Goal: Information Seeking & Learning: Find specific fact

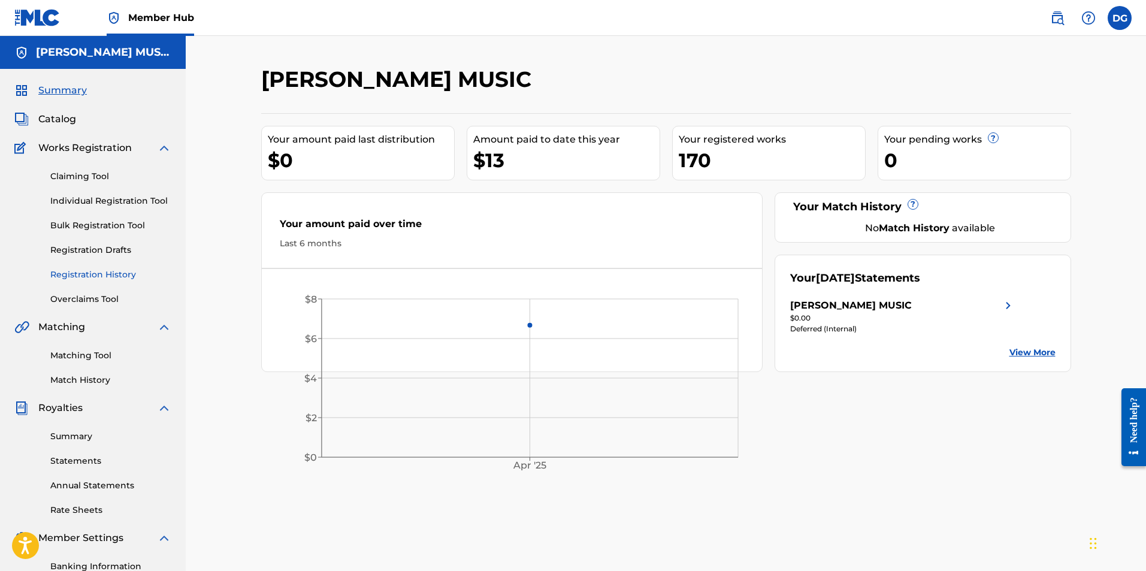
click at [99, 276] on link "Registration History" at bounding box center [110, 274] width 121 height 13
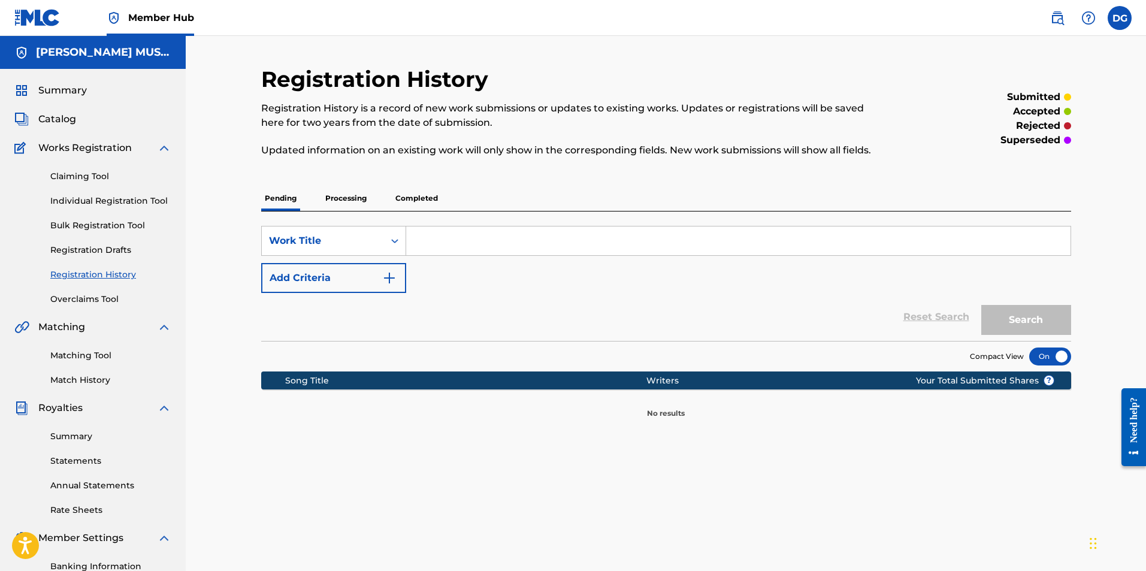
click at [361, 197] on p "Processing" at bounding box center [346, 198] width 49 height 25
click at [429, 197] on p "Completed" at bounding box center [417, 198] width 50 height 25
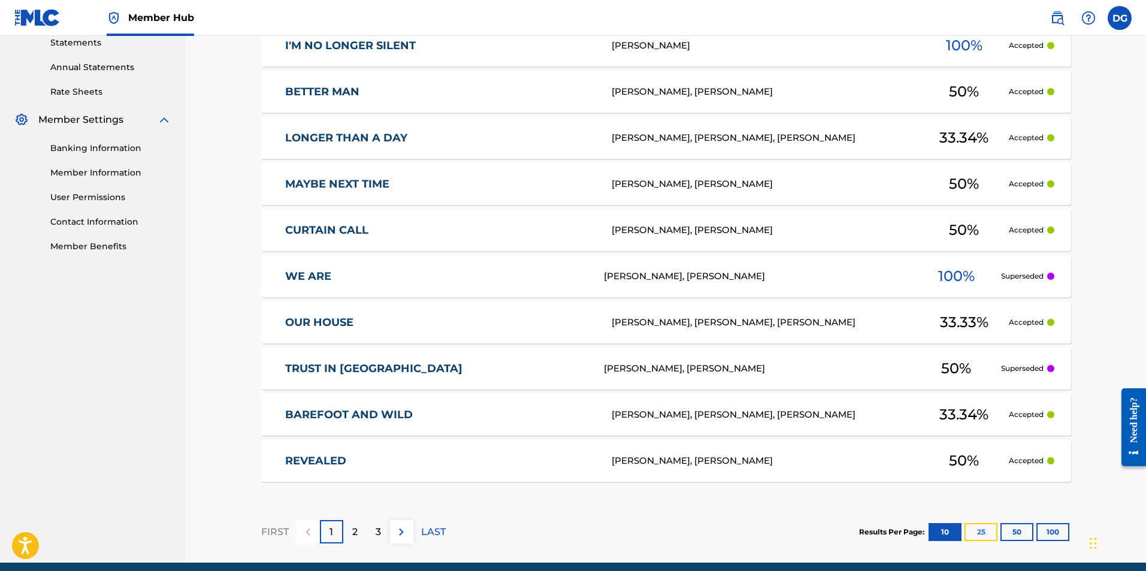
click at [977, 532] on button "25" at bounding box center [981, 532] width 33 height 18
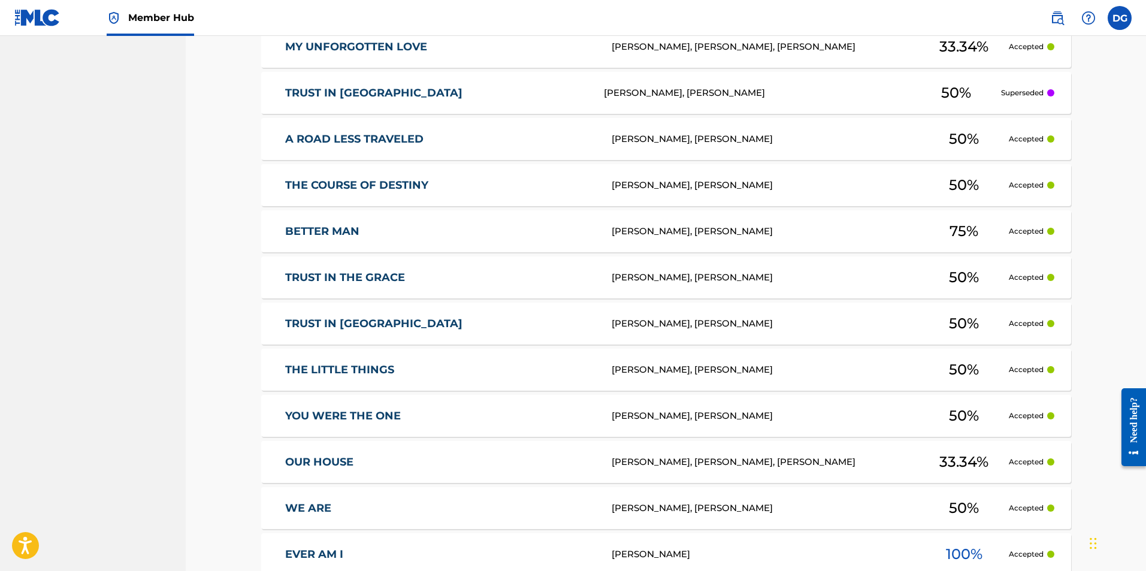
scroll to position [1018, 0]
click at [745, 94] on div "[PERSON_NAME], [PERSON_NAME]" at bounding box center [758, 93] width 308 height 14
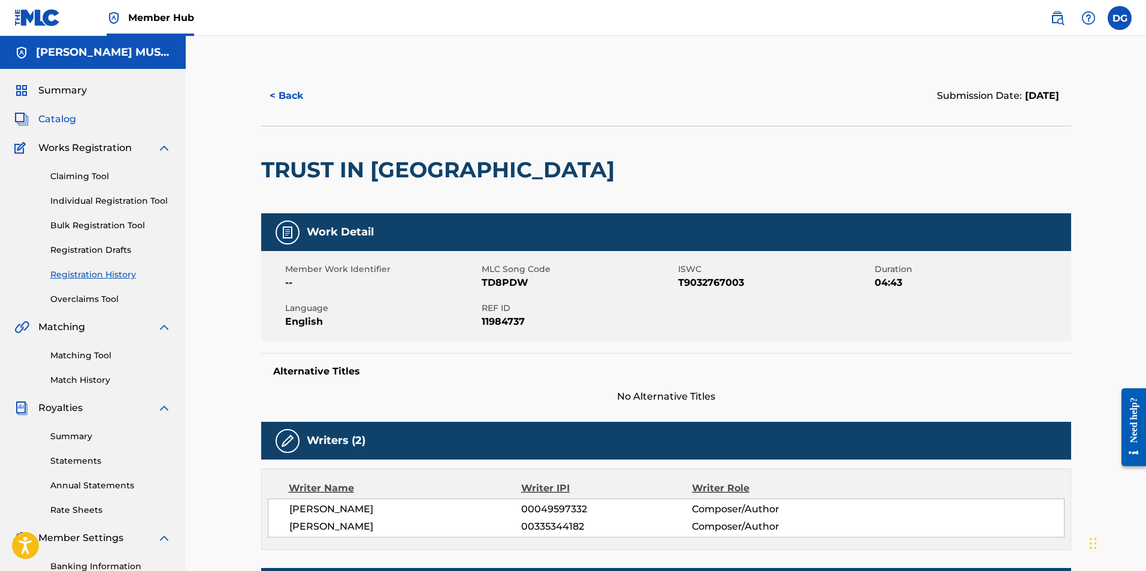
click at [65, 122] on span "Catalog" at bounding box center [57, 119] width 38 height 14
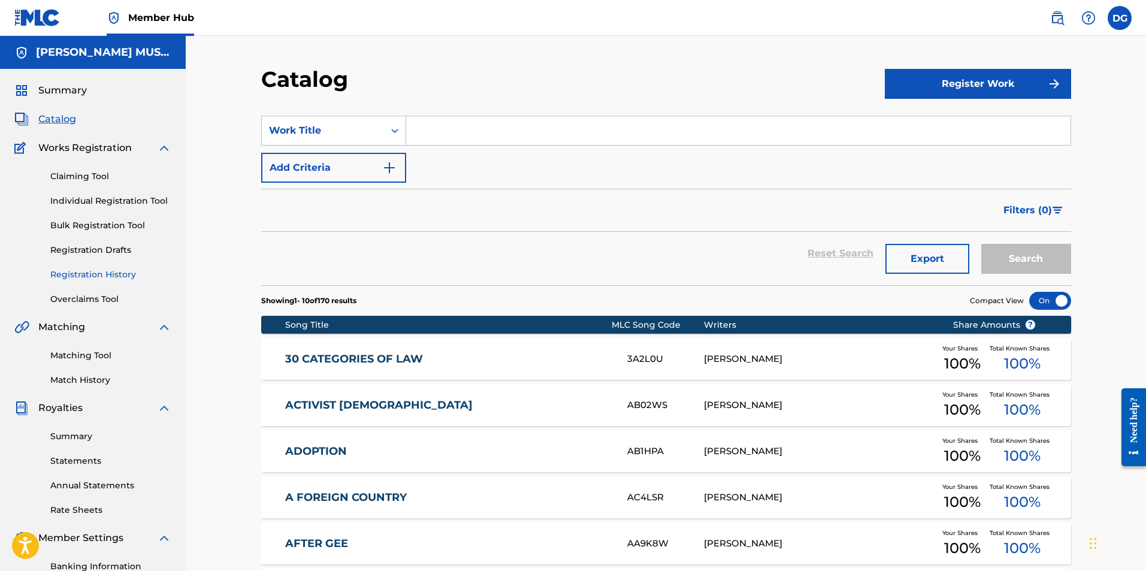
click at [93, 279] on link "Registration History" at bounding box center [110, 274] width 121 height 13
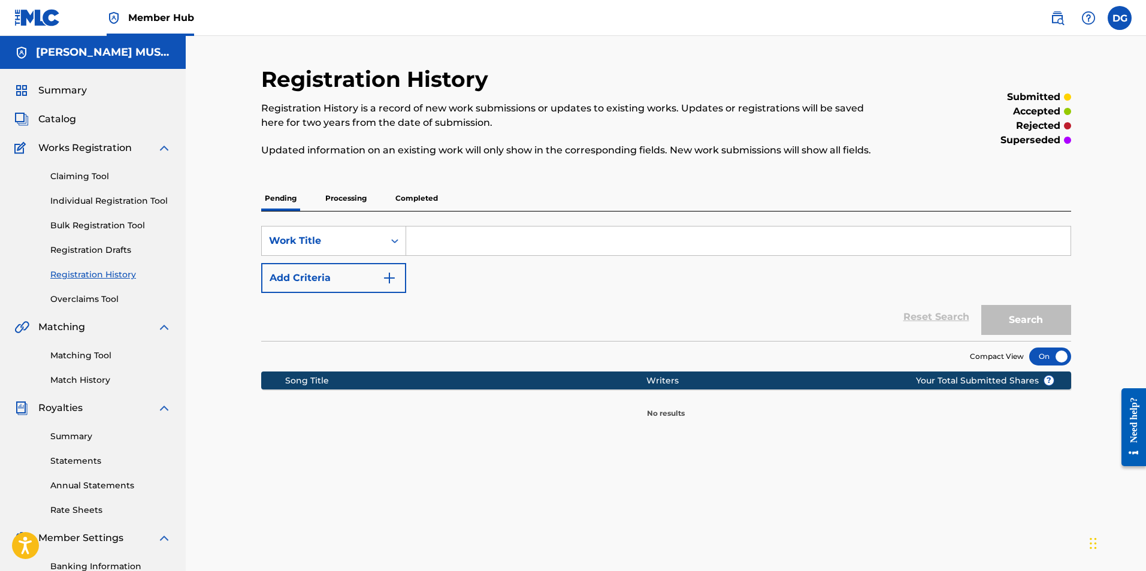
click at [427, 197] on p "Completed" at bounding box center [417, 198] width 50 height 25
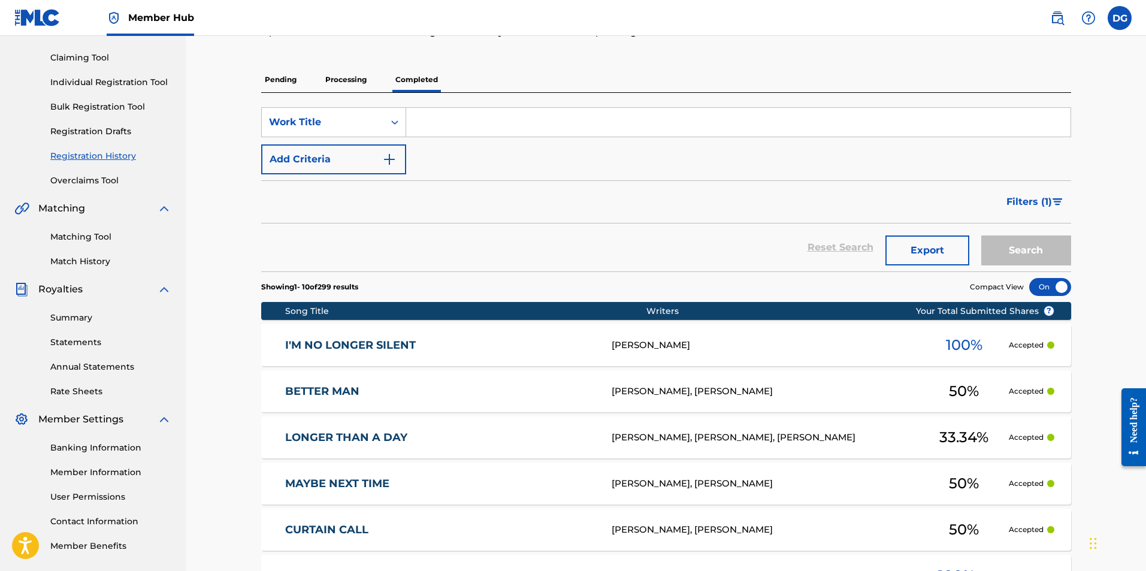
scroll to position [119, 0]
click at [771, 435] on div "[PERSON_NAME], [PERSON_NAME], [PERSON_NAME]" at bounding box center [766, 437] width 308 height 14
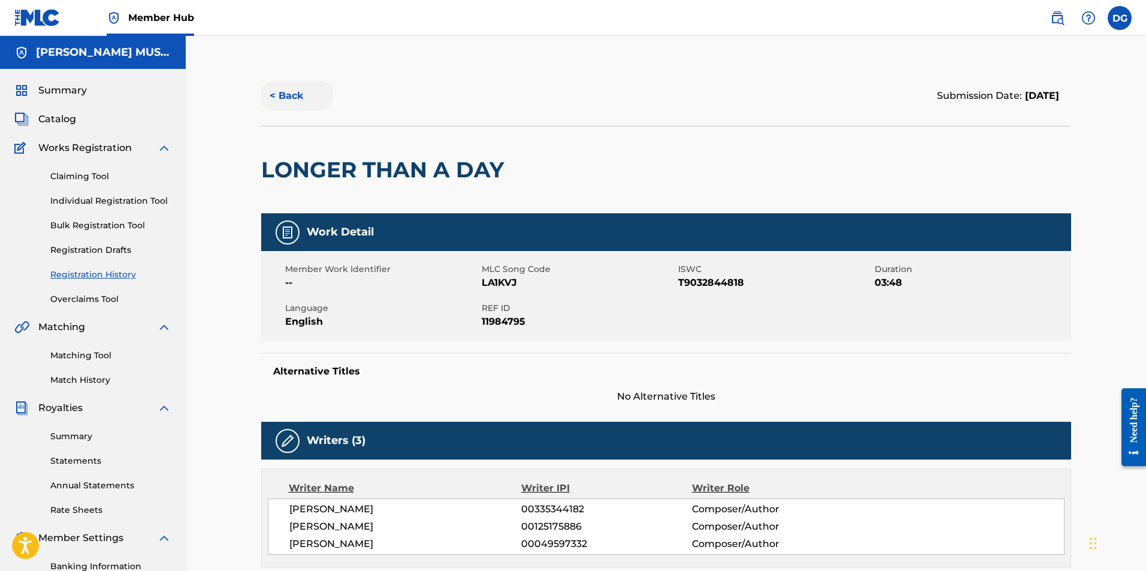
click at [297, 98] on button "< Back" at bounding box center [297, 96] width 72 height 30
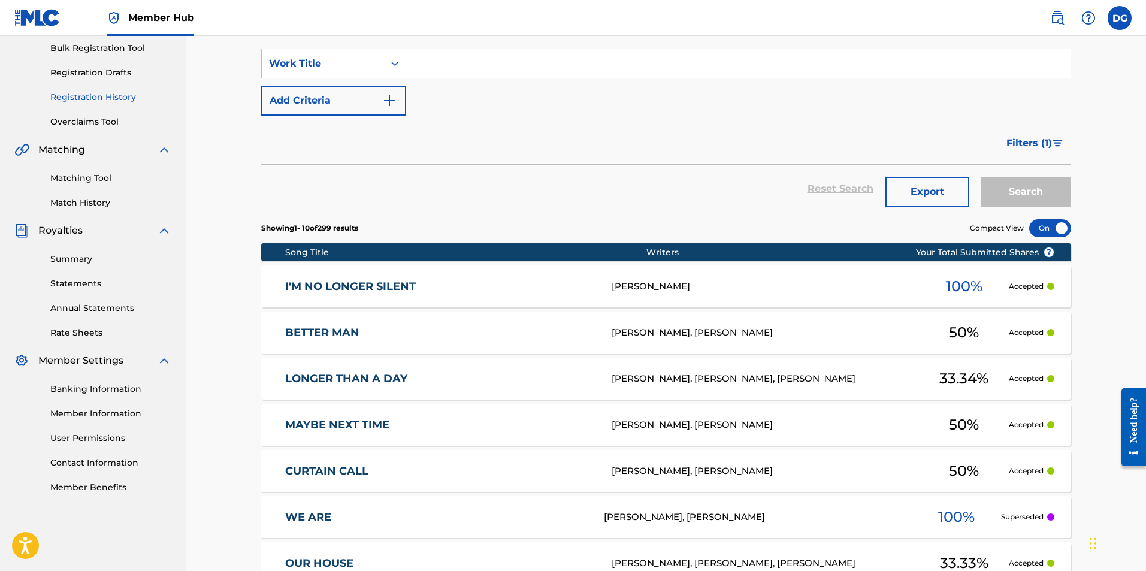
scroll to position [178, 0]
click at [741, 424] on div "[PERSON_NAME], [PERSON_NAME]" at bounding box center [766, 425] width 308 height 14
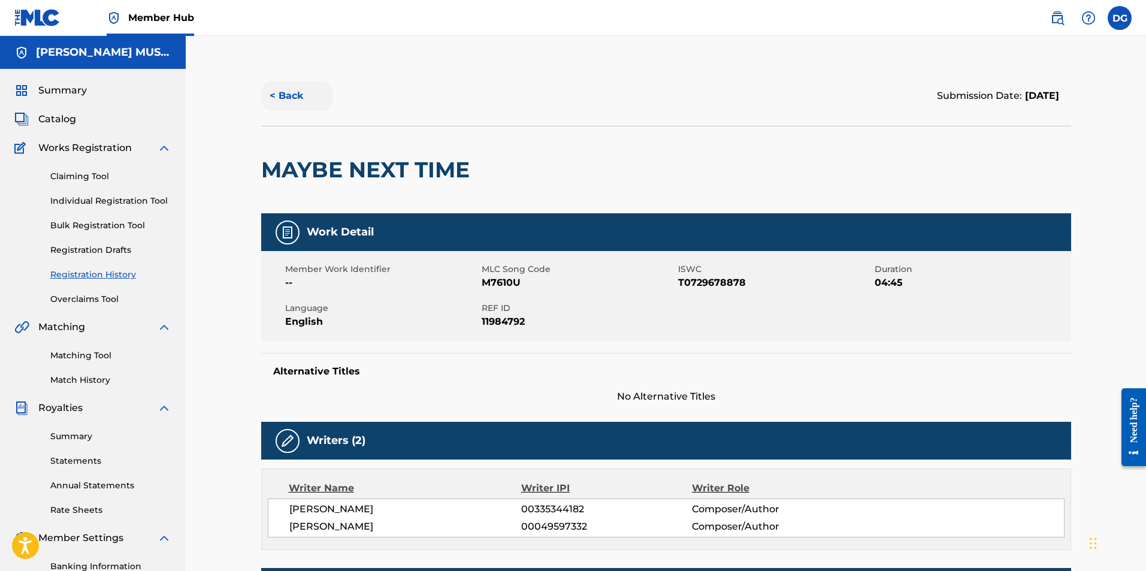
click at [292, 96] on button "< Back" at bounding box center [297, 96] width 72 height 30
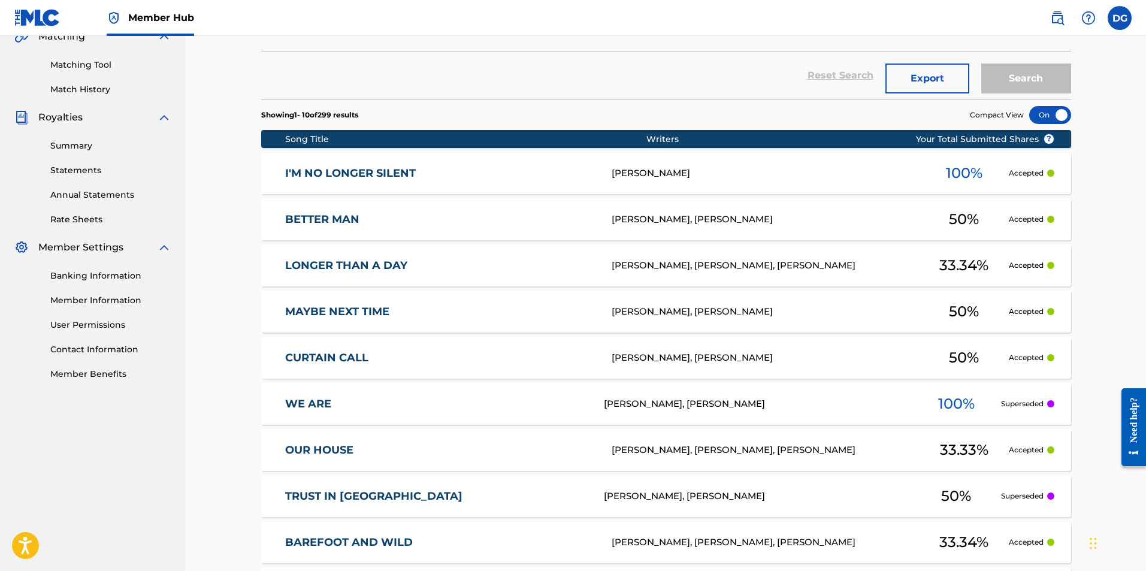
scroll to position [291, 0]
click at [747, 444] on div "[PERSON_NAME], [PERSON_NAME], [PERSON_NAME]" at bounding box center [766, 450] width 308 height 14
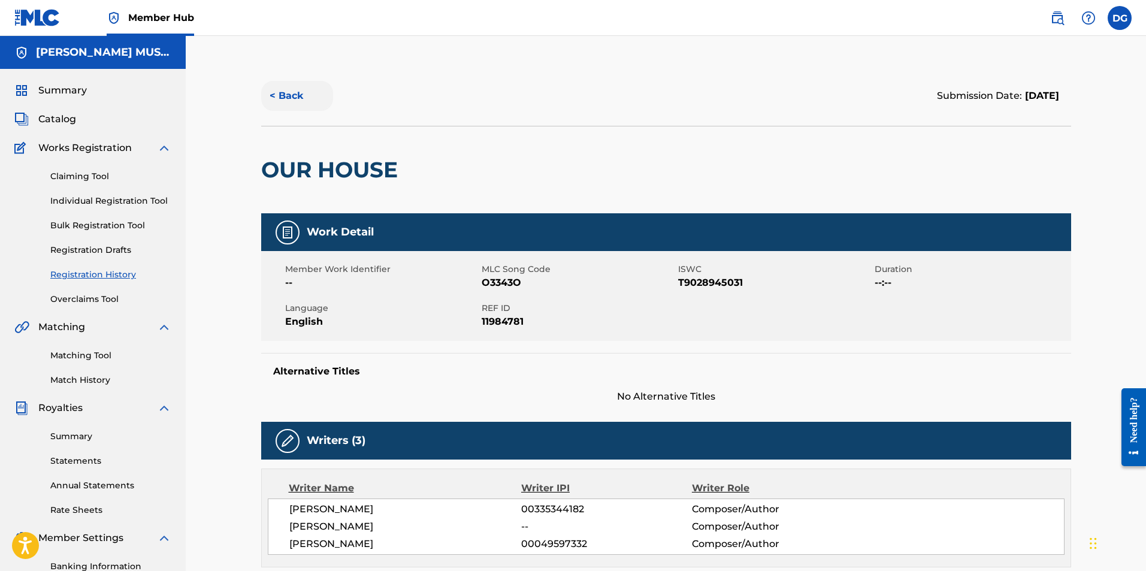
click at [292, 95] on button "< Back" at bounding box center [297, 96] width 72 height 30
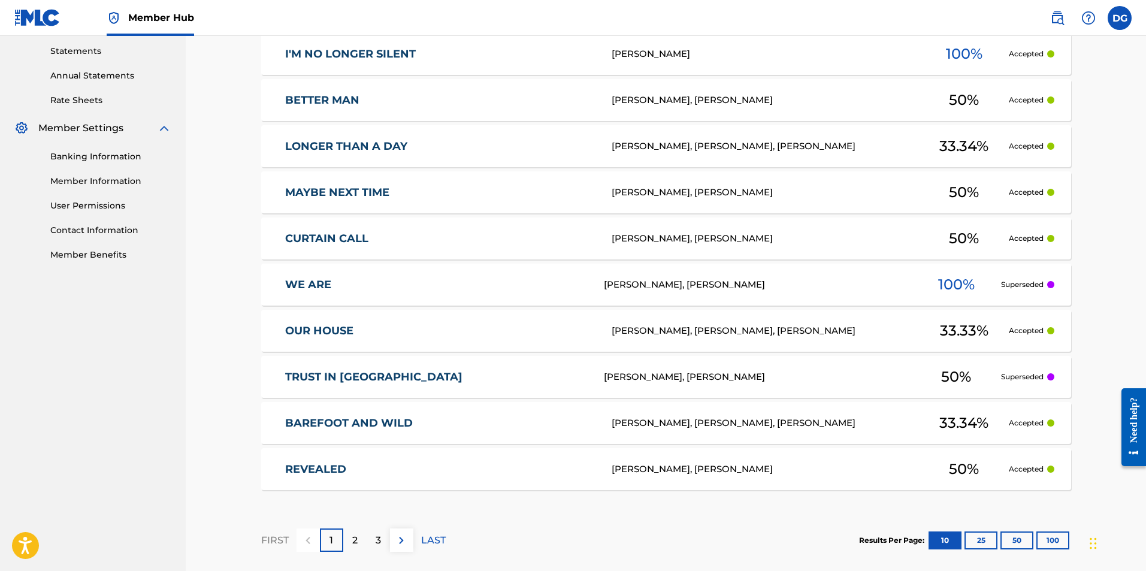
scroll to position [410, 0]
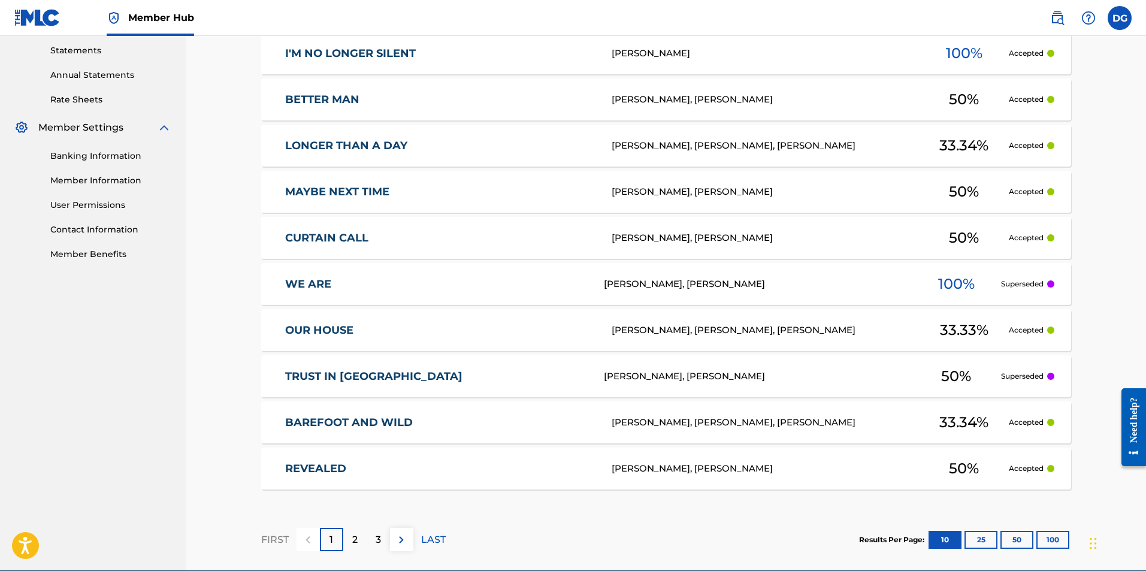
click at [676, 378] on div "[PERSON_NAME], [PERSON_NAME]" at bounding box center [758, 377] width 308 height 14
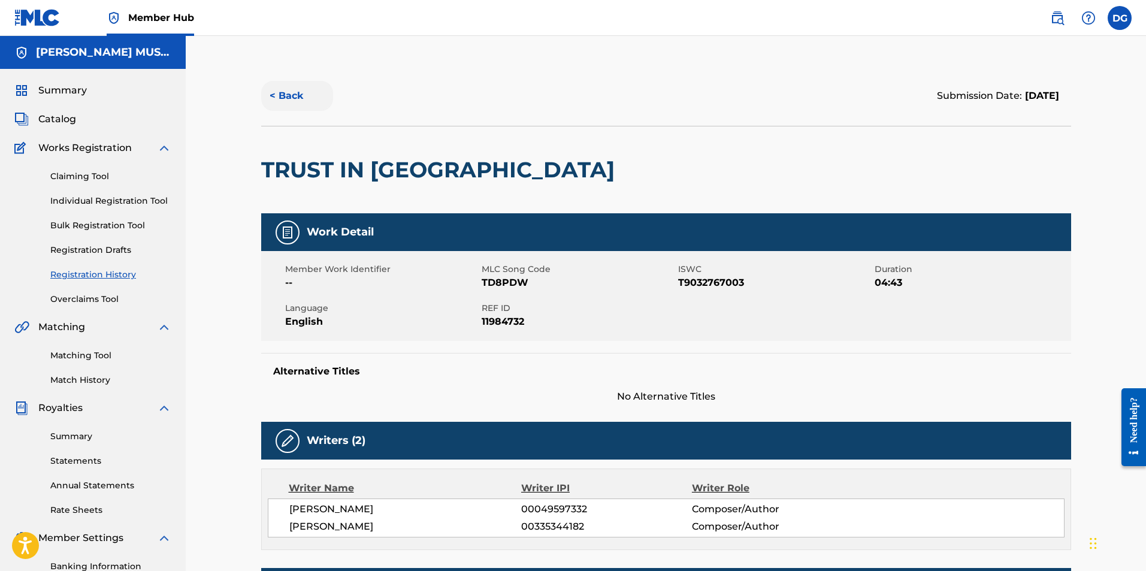
click at [288, 93] on button "< Back" at bounding box center [297, 96] width 72 height 30
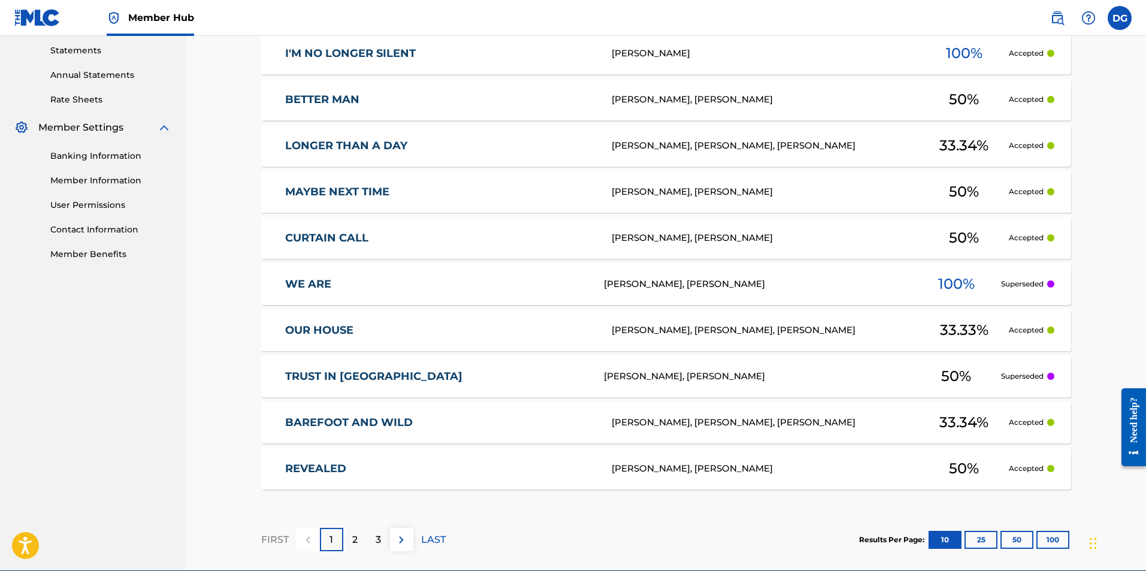
scroll to position [411, 0]
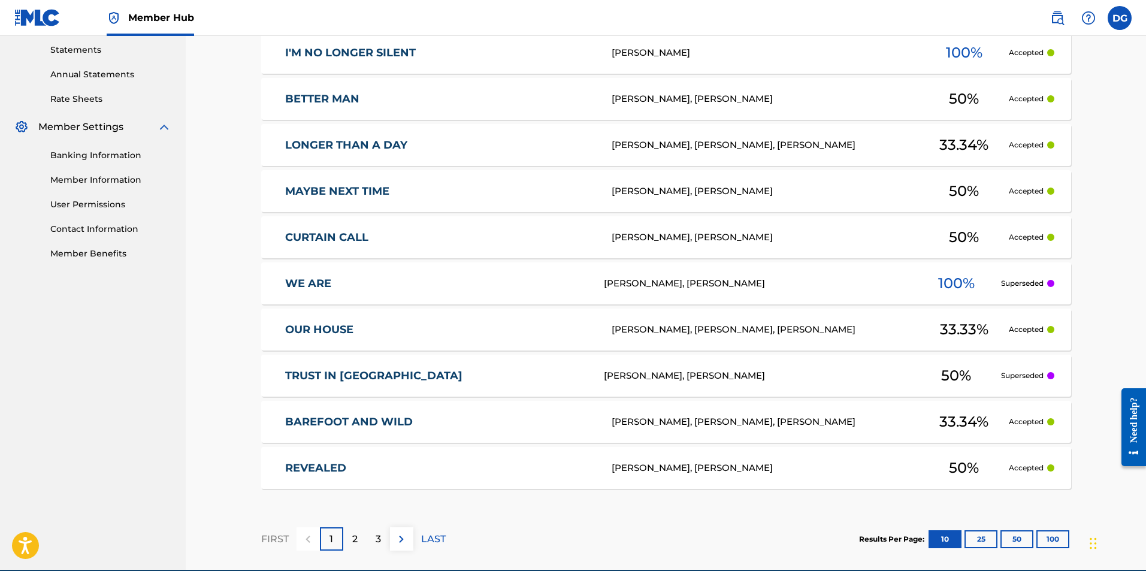
click at [703, 466] on div "[PERSON_NAME], [PERSON_NAME]" at bounding box center [766, 468] width 308 height 14
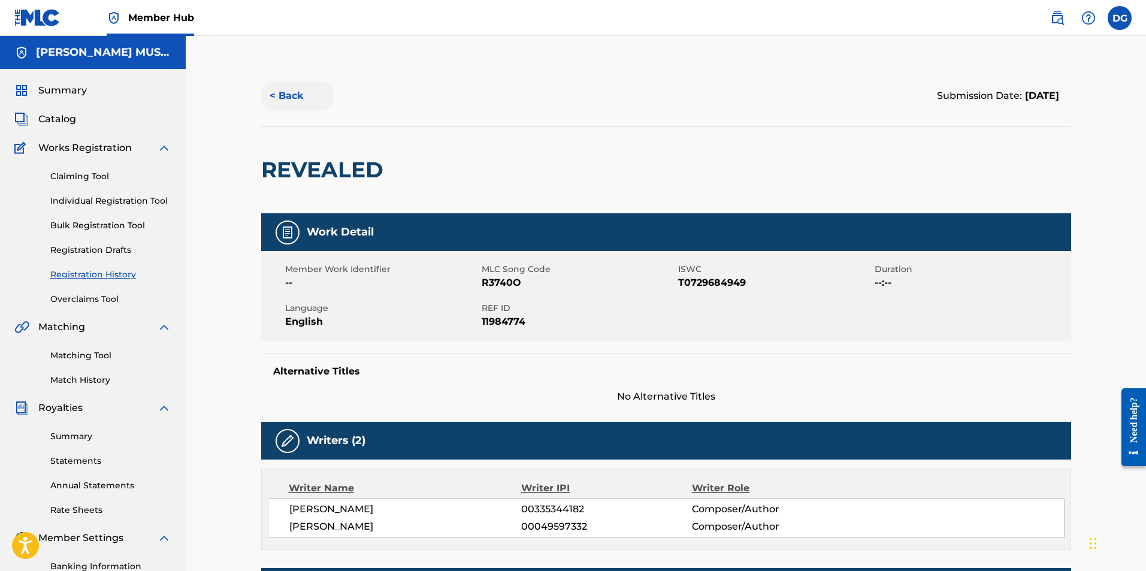
click at [292, 90] on button "< Back" at bounding box center [297, 96] width 72 height 30
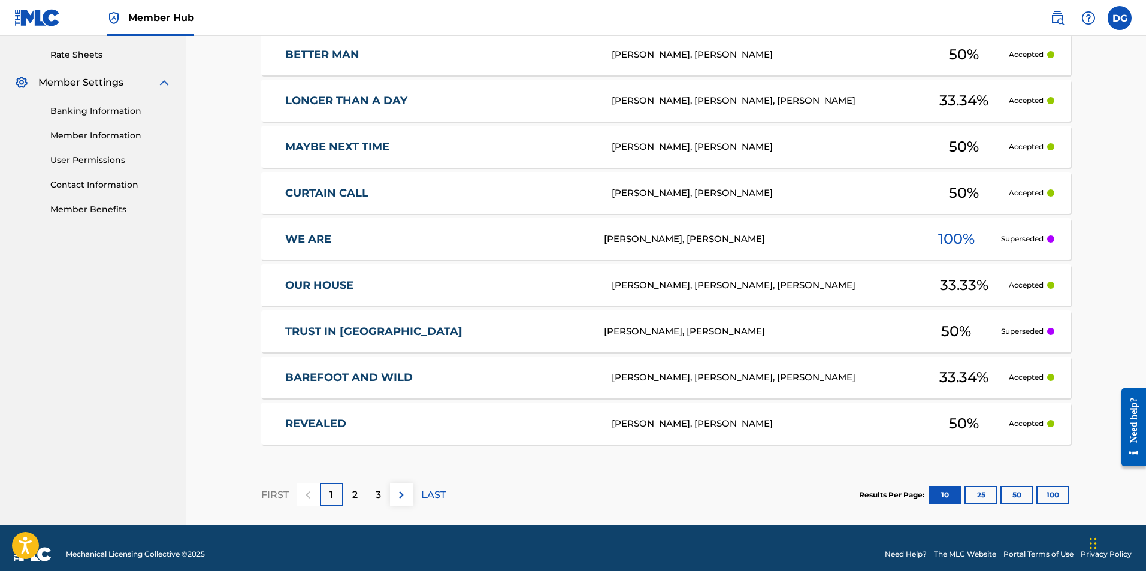
scroll to position [467, 0]
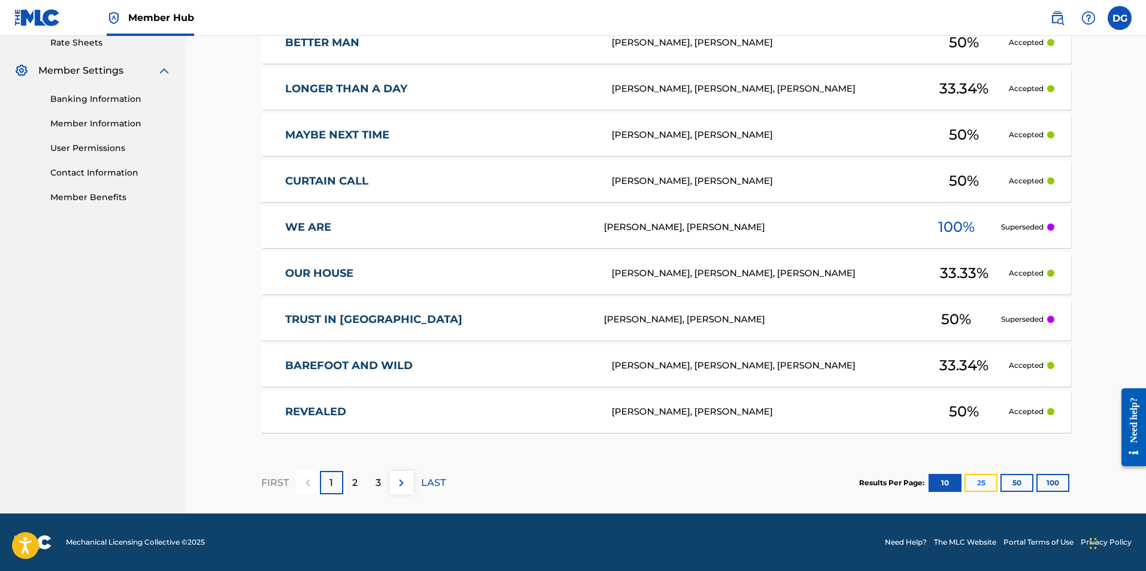
click at [982, 481] on button "25" at bounding box center [981, 483] width 33 height 18
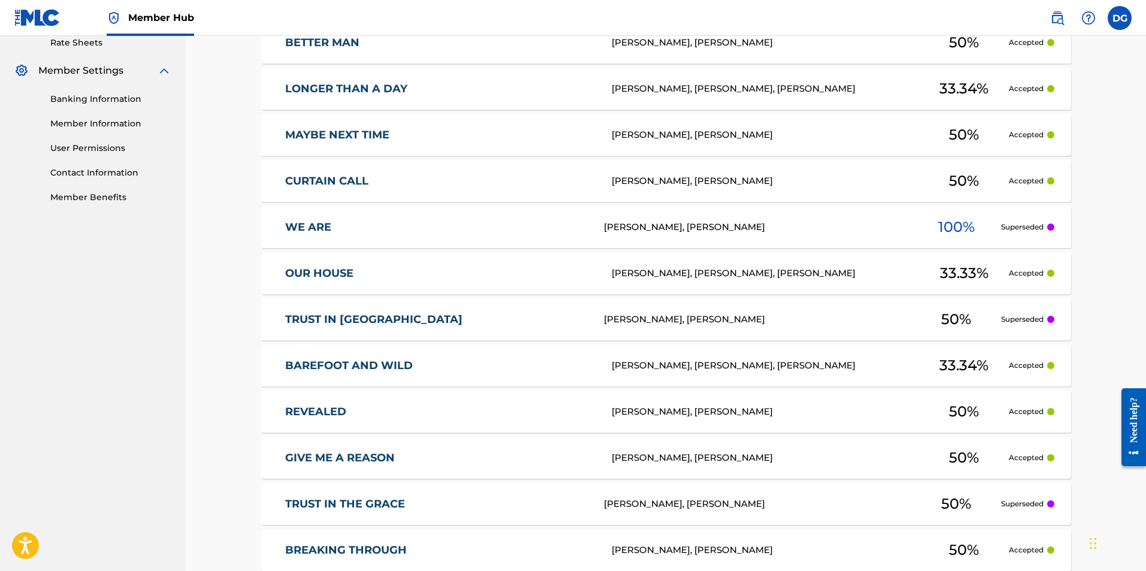
click at [657, 459] on div "[PERSON_NAME], [PERSON_NAME]" at bounding box center [766, 458] width 308 height 14
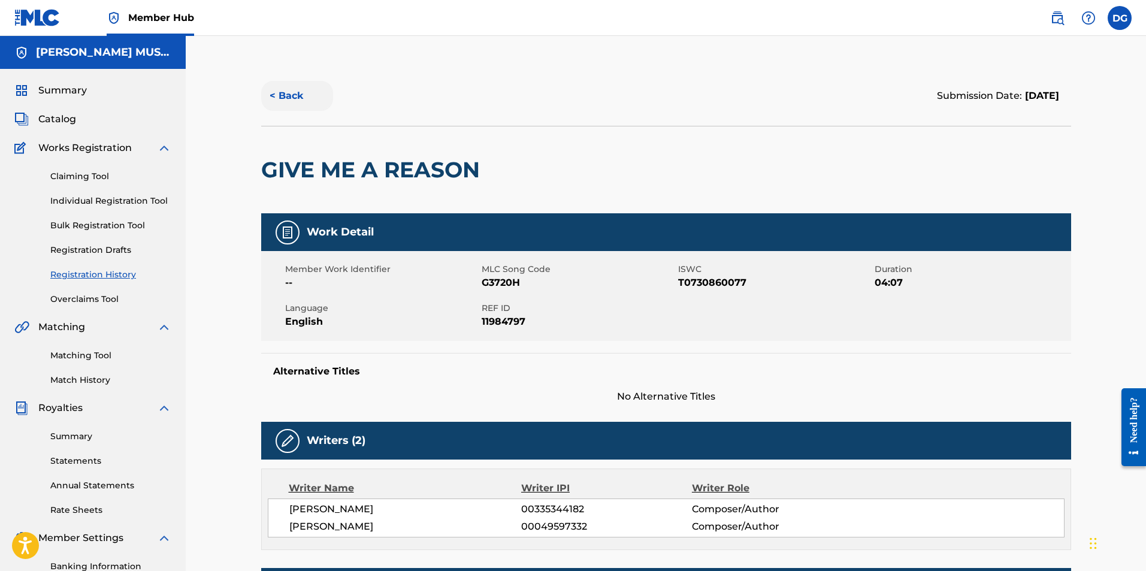
click at [285, 98] on button "< Back" at bounding box center [297, 96] width 72 height 30
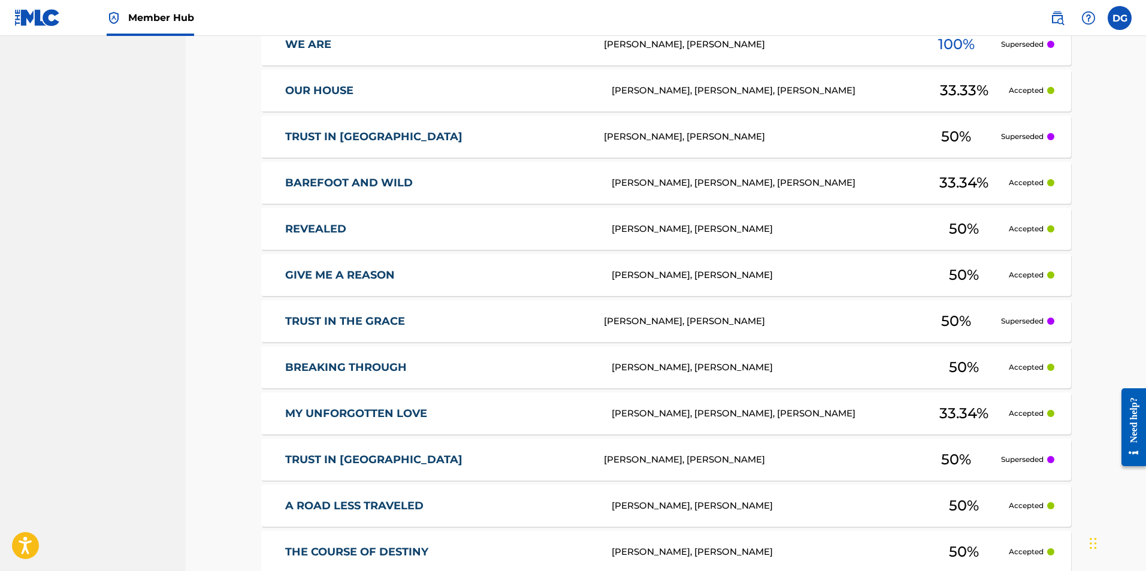
scroll to position [651, 0]
click at [716, 317] on div "[PERSON_NAME], [PERSON_NAME]" at bounding box center [758, 321] width 308 height 14
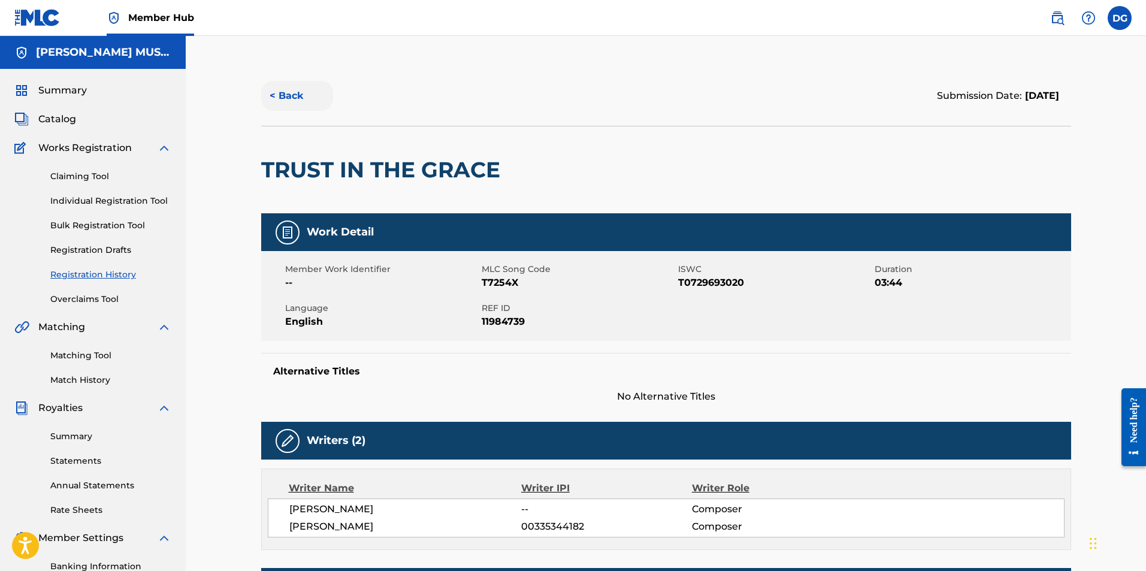
click at [290, 94] on button "< Back" at bounding box center [297, 96] width 72 height 30
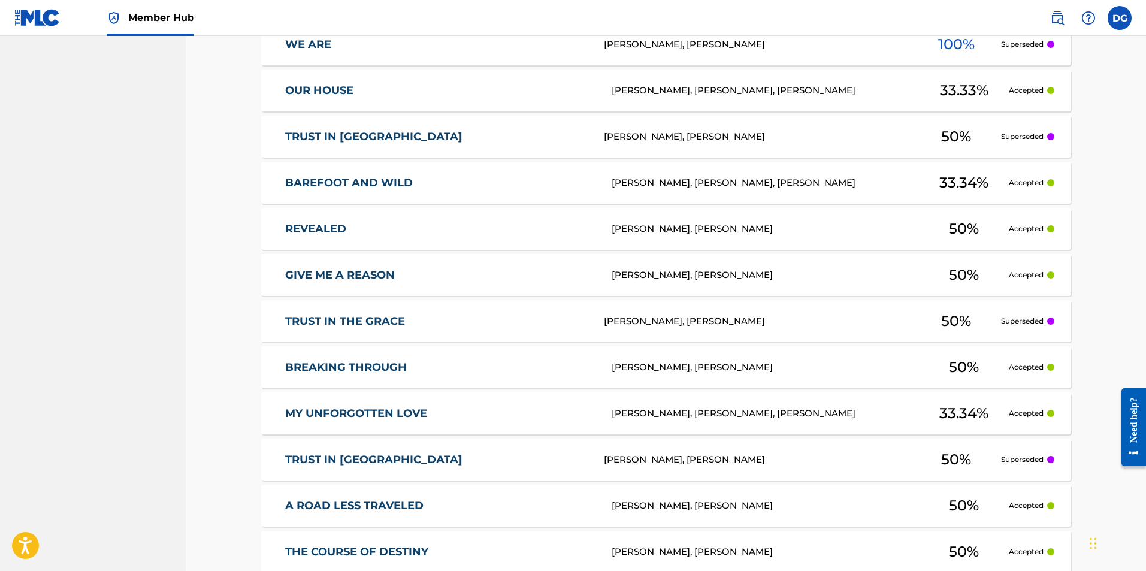
click at [745, 411] on div "[PERSON_NAME], [PERSON_NAME], [PERSON_NAME]" at bounding box center [766, 414] width 308 height 14
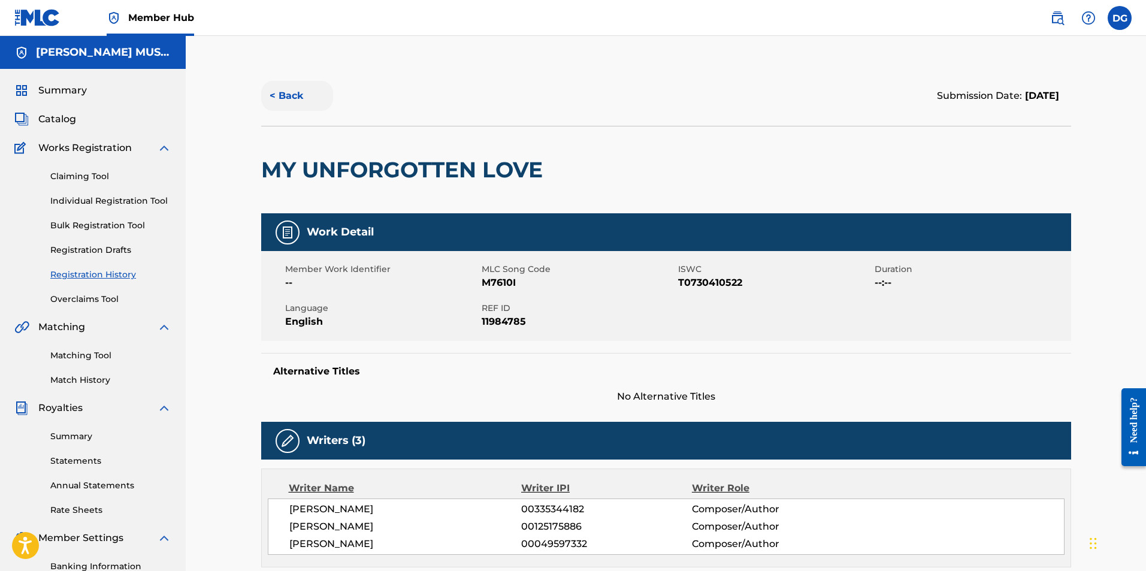
click at [301, 89] on button "< Back" at bounding box center [297, 96] width 72 height 30
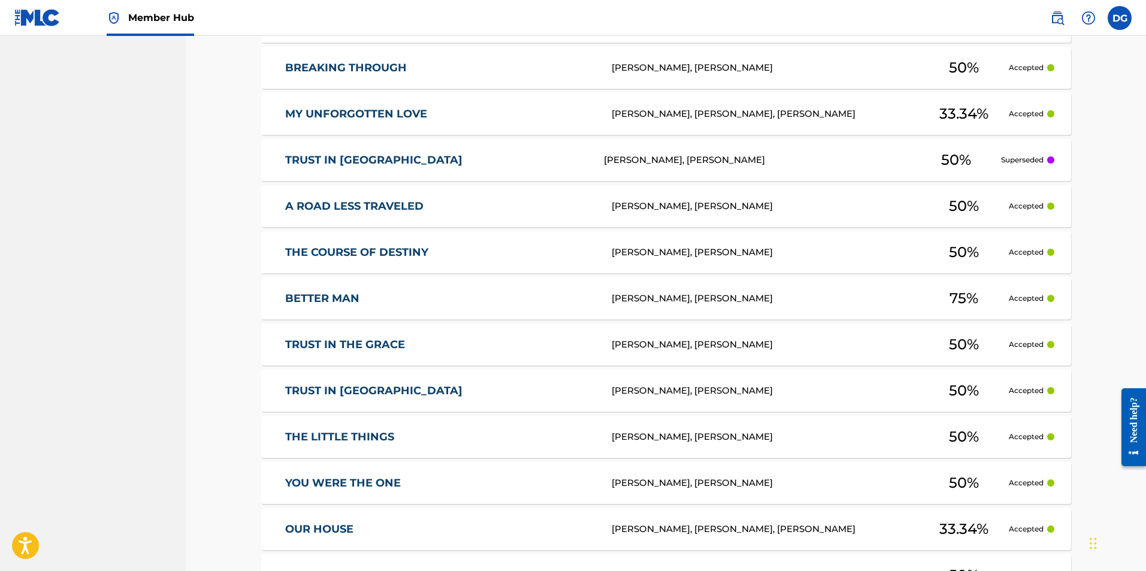
scroll to position [950, 0]
click at [734, 342] on div "[PERSON_NAME], [PERSON_NAME]" at bounding box center [766, 344] width 308 height 14
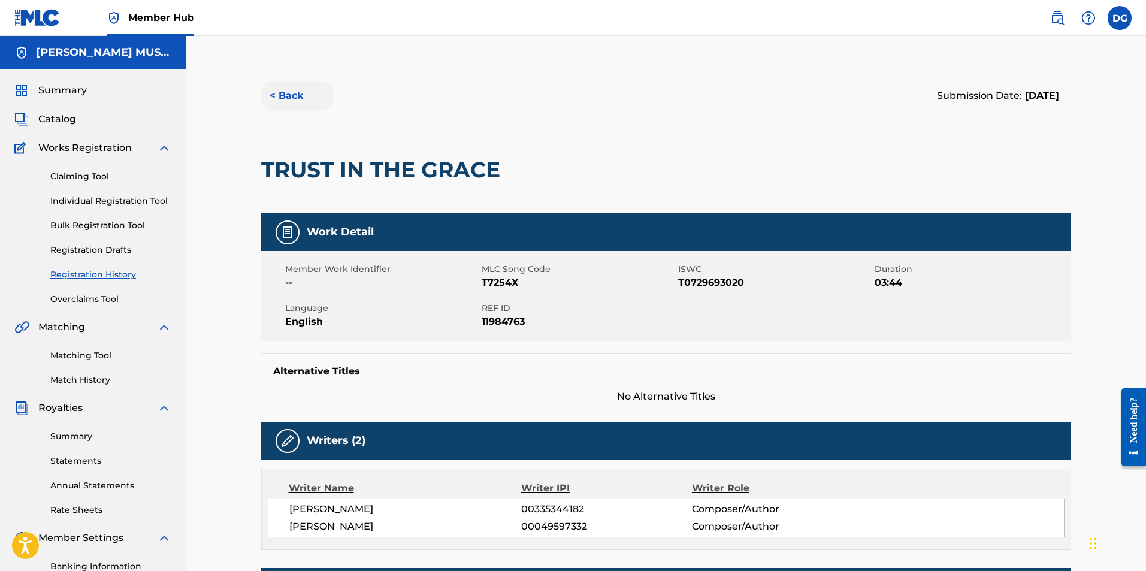
click at [294, 91] on button "< Back" at bounding box center [297, 96] width 72 height 30
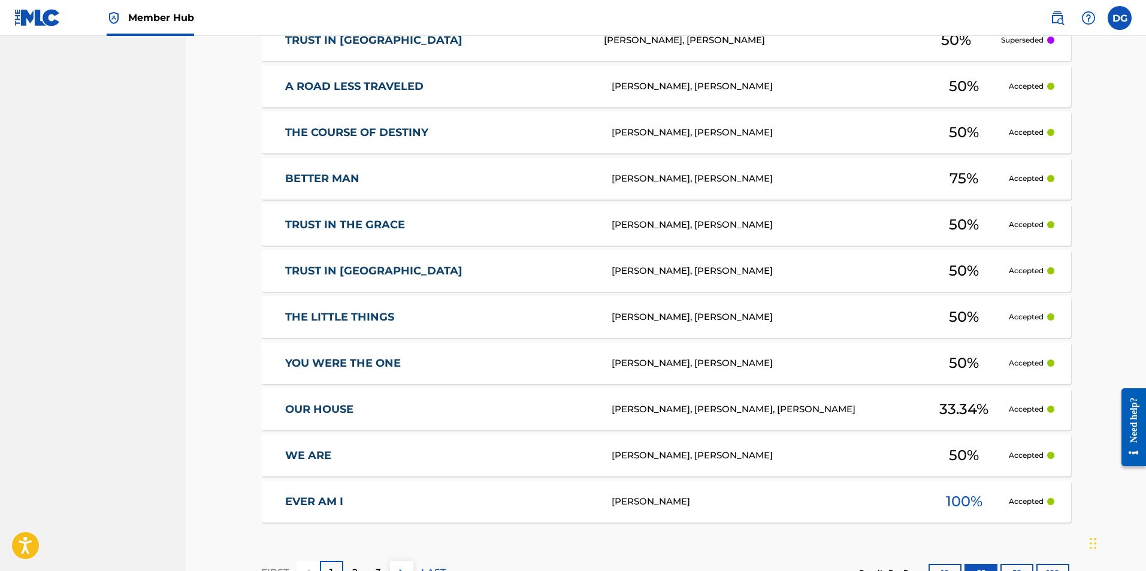
scroll to position [1070, 0]
click at [717, 314] on div "[PERSON_NAME], [PERSON_NAME]" at bounding box center [766, 317] width 308 height 14
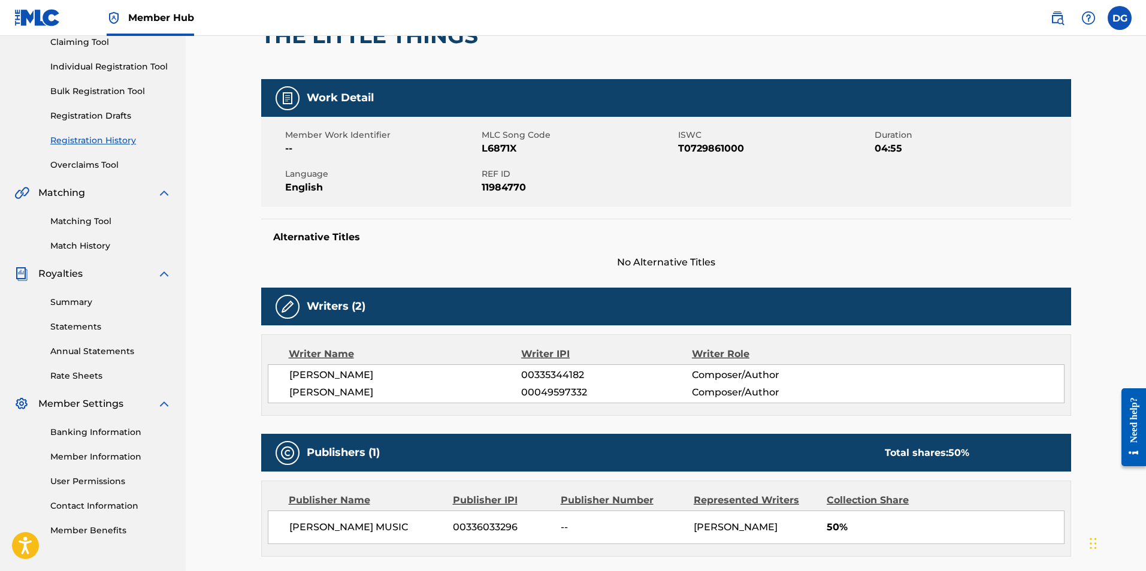
scroll to position [18, 0]
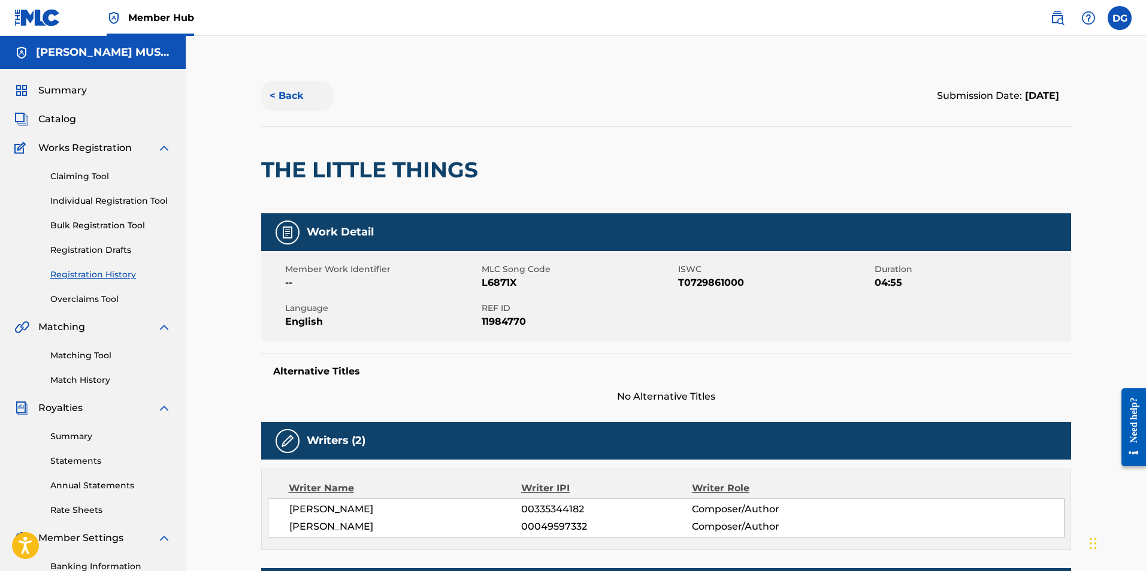
click at [297, 93] on button "< Back" at bounding box center [297, 96] width 72 height 30
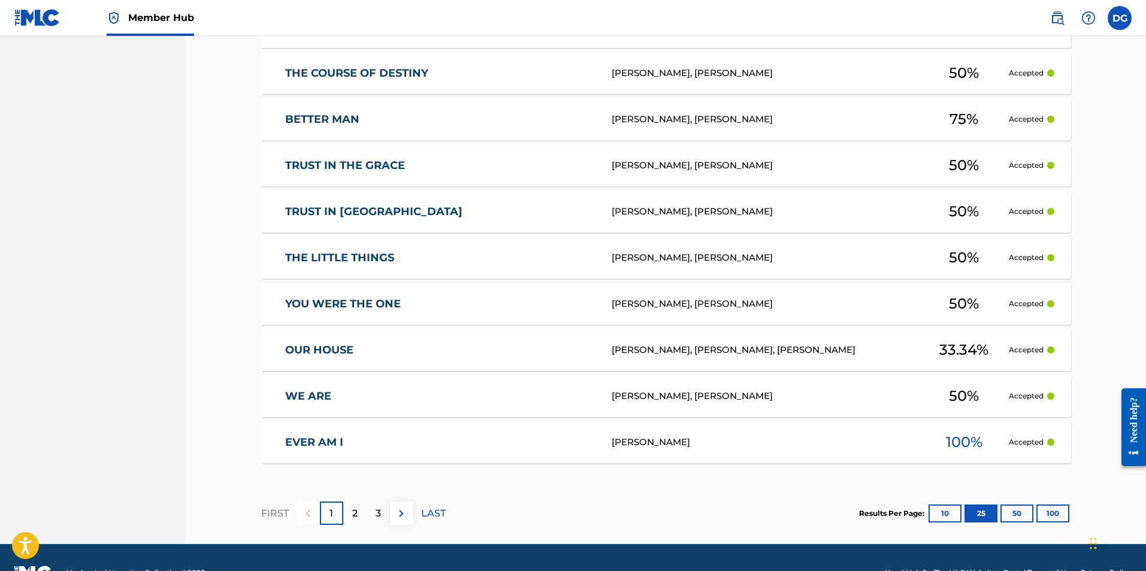
scroll to position [1130, 0]
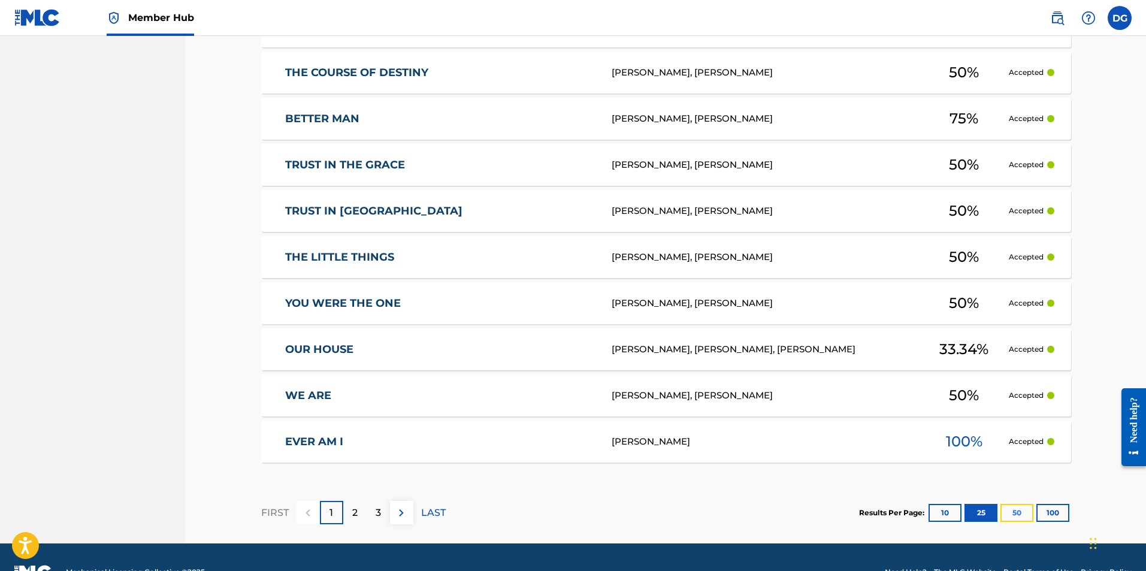
click at [1022, 514] on button "50" at bounding box center [1017, 513] width 33 height 18
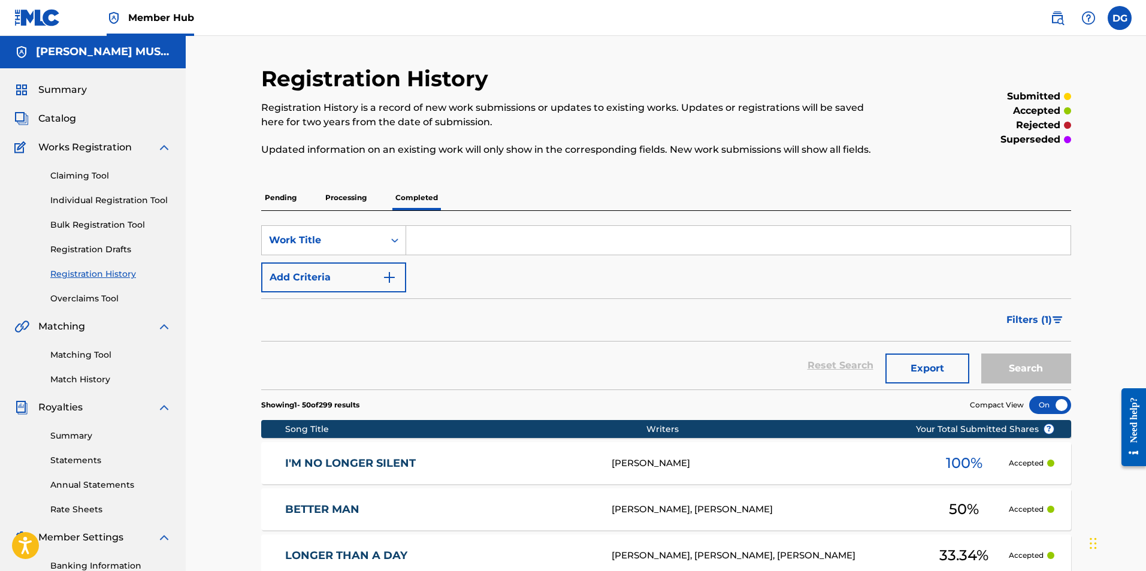
scroll to position [0, 0]
click at [1061, 17] on img at bounding box center [1057, 18] width 14 height 14
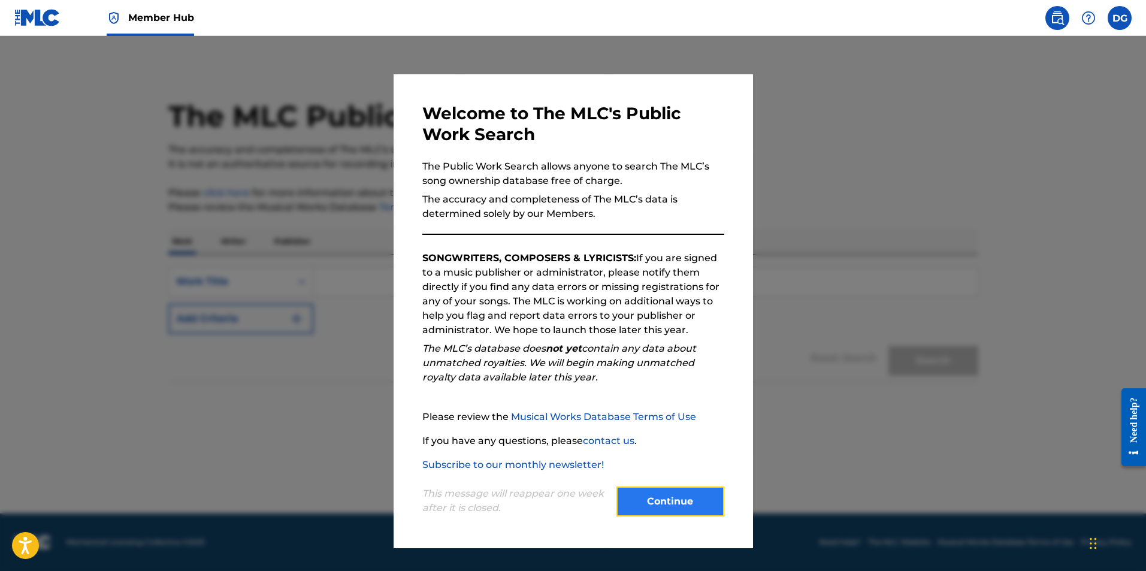
click at [665, 497] on button "Continue" at bounding box center [671, 502] width 108 height 30
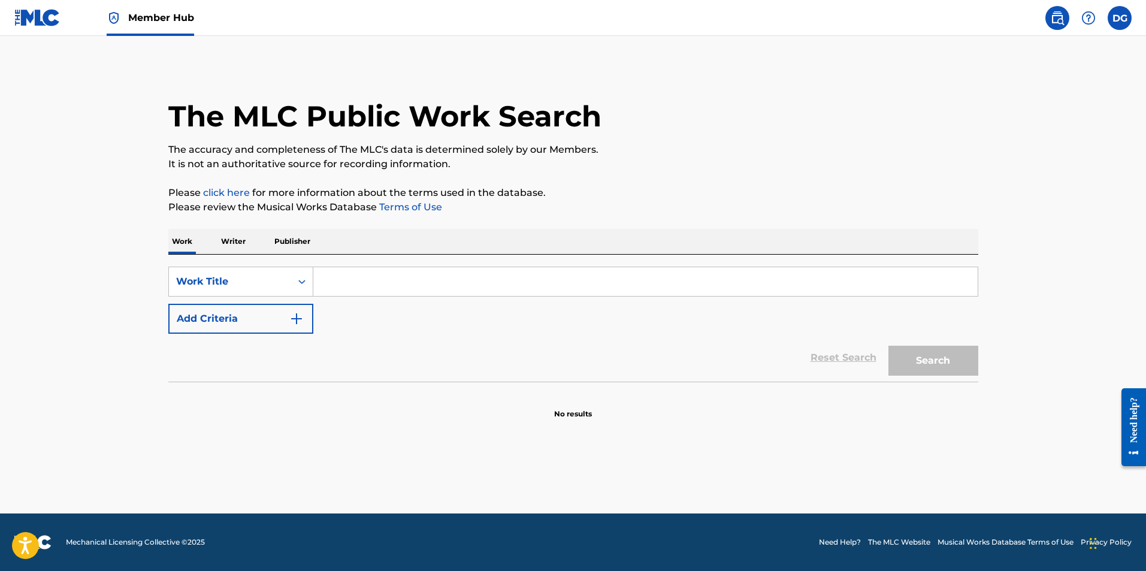
click at [239, 236] on p "Writer" at bounding box center [234, 241] width 32 height 25
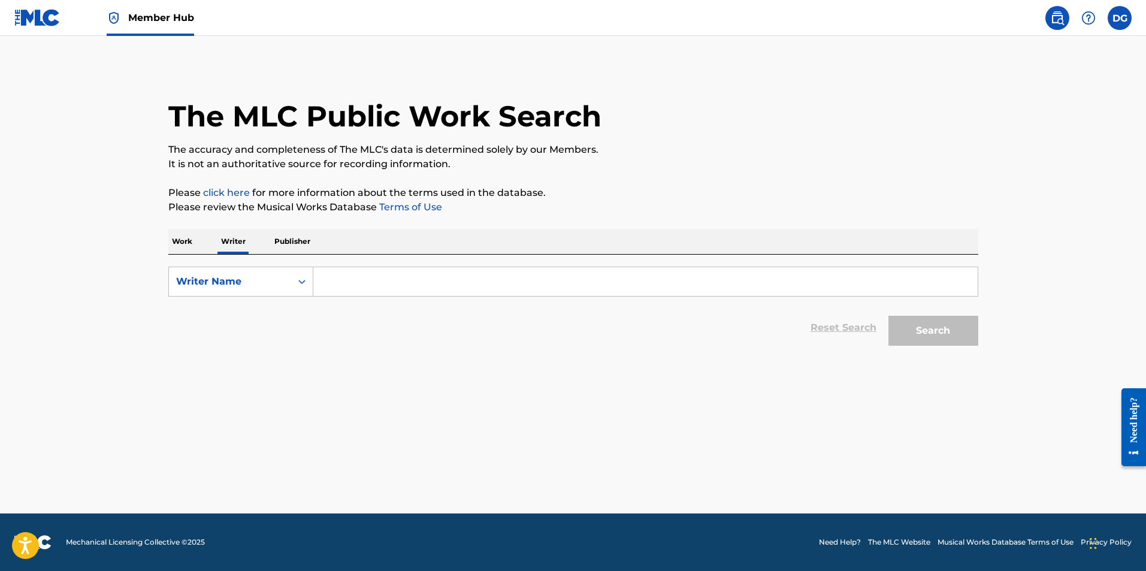
click at [389, 283] on input "Search Form" at bounding box center [645, 281] width 665 height 29
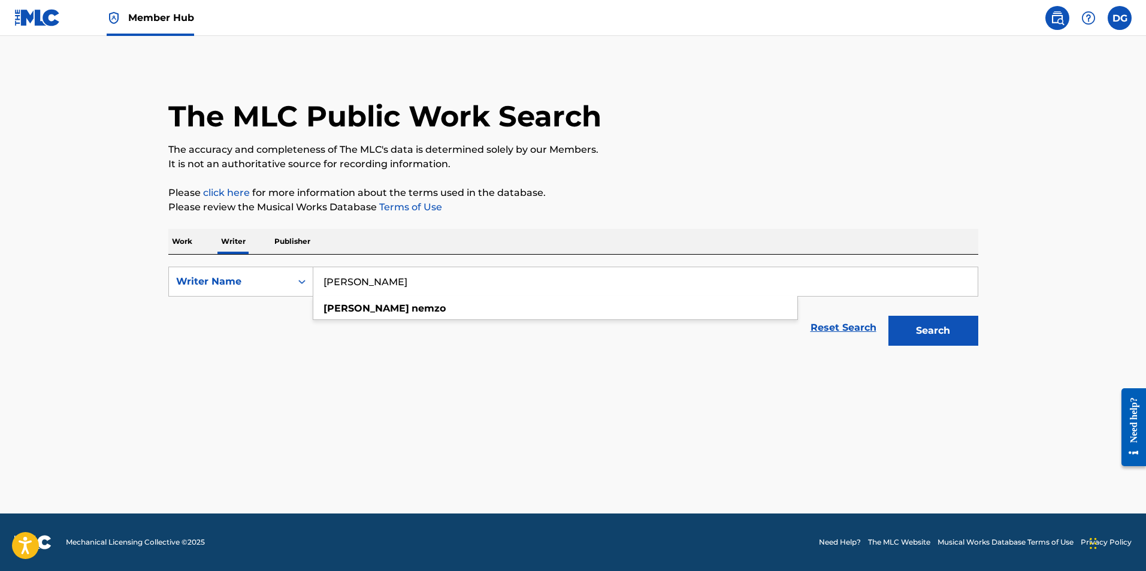
type input "[PERSON_NAME]"
click at [889, 316] on button "Search" at bounding box center [934, 331] width 90 height 30
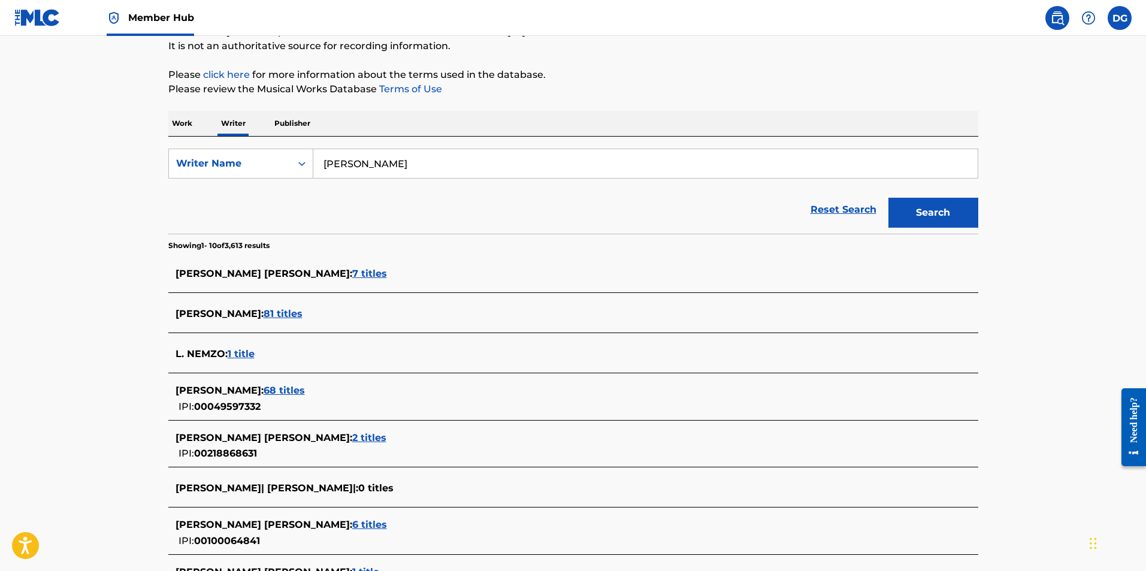
scroll to position [119, 0]
click at [270, 310] on span "81 titles" at bounding box center [283, 312] width 39 height 11
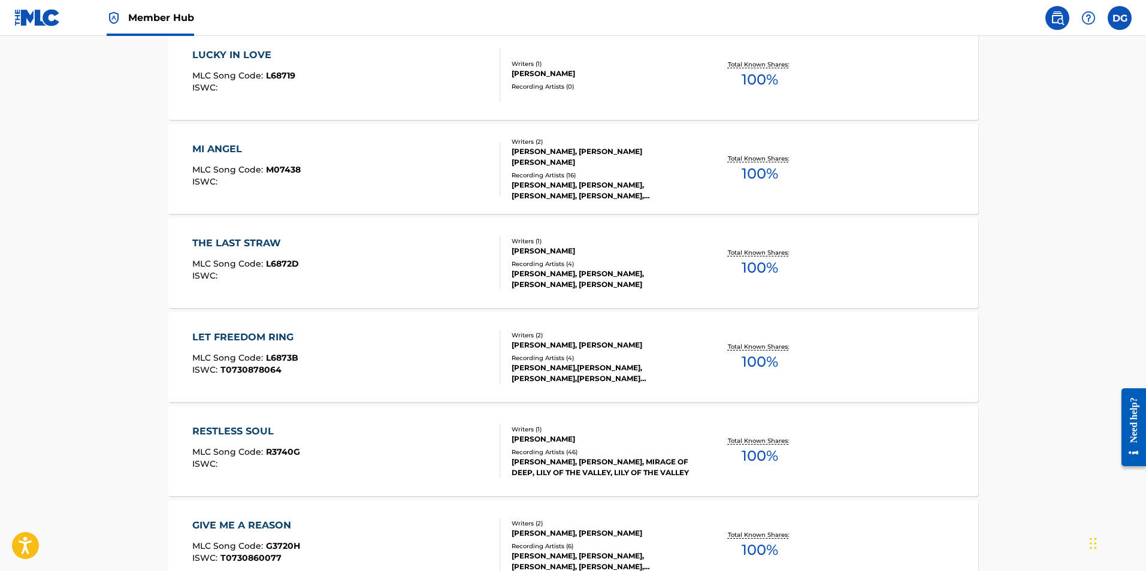
scroll to position [658, 0]
click at [539, 355] on div "Recording Artists ( 4 )" at bounding box center [602, 357] width 181 height 9
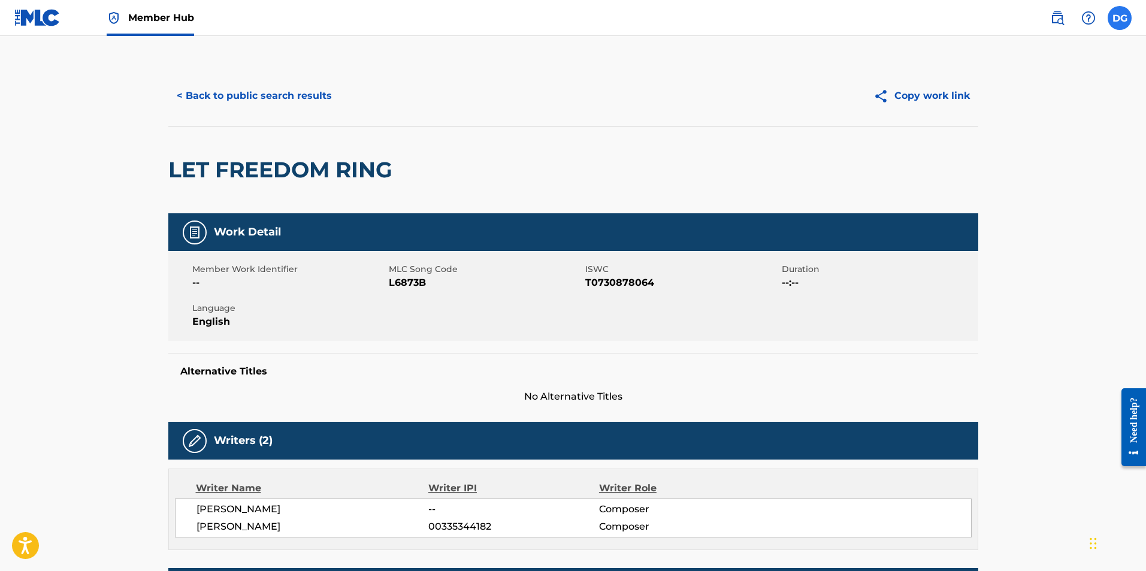
click at [1116, 17] on label at bounding box center [1120, 18] width 24 height 24
click at [1120, 18] on input "DG [PERSON_NAME] [EMAIL_ADDRESS][DOMAIN_NAME] Notification Preferences Profile …" at bounding box center [1120, 18] width 0 height 0
click at [676, 93] on div "Copy work link" at bounding box center [775, 96] width 405 height 30
click at [1124, 12] on label at bounding box center [1120, 18] width 24 height 24
click at [1120, 18] on input "DG [PERSON_NAME] [EMAIL_ADDRESS][DOMAIN_NAME] Notification Preferences Profile …" at bounding box center [1120, 18] width 0 height 0
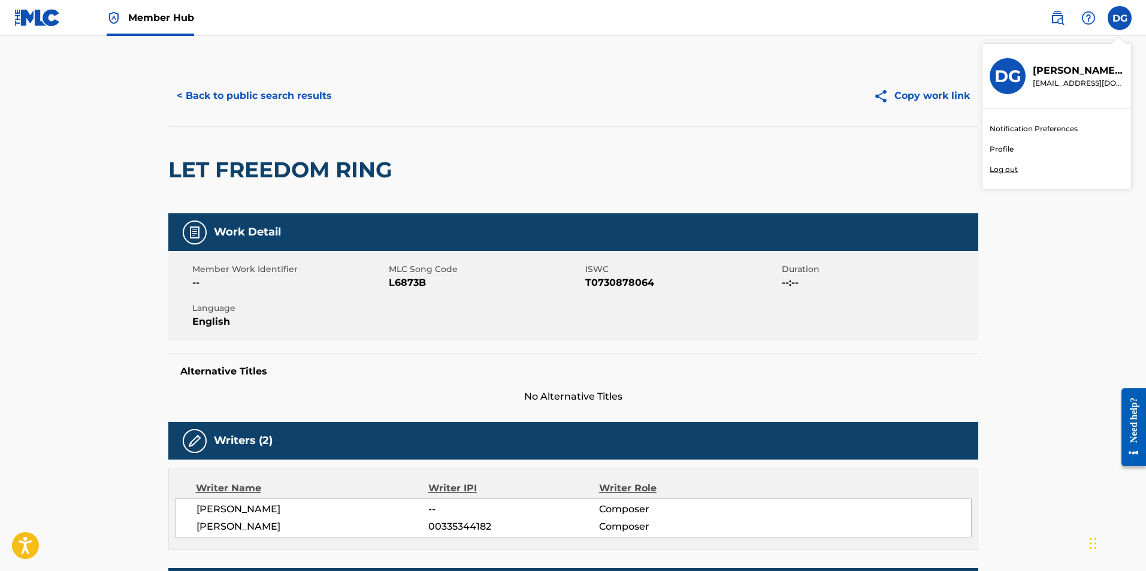
click at [1009, 169] on p "Log out" at bounding box center [1004, 169] width 28 height 11
click at [1120, 18] on input "DG [PERSON_NAME] [EMAIL_ADDRESS][DOMAIN_NAME] Notification Preferences Profile …" at bounding box center [1120, 18] width 0 height 0
